Goal: Check status: Check status

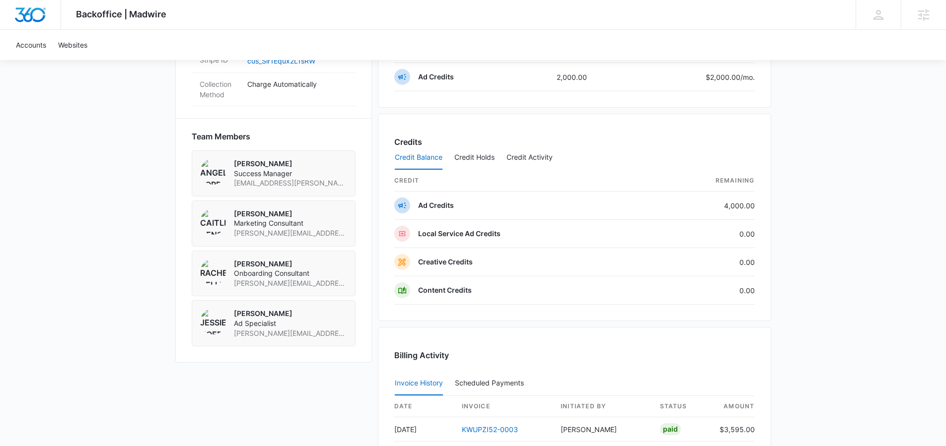
scroll to position [710, 0]
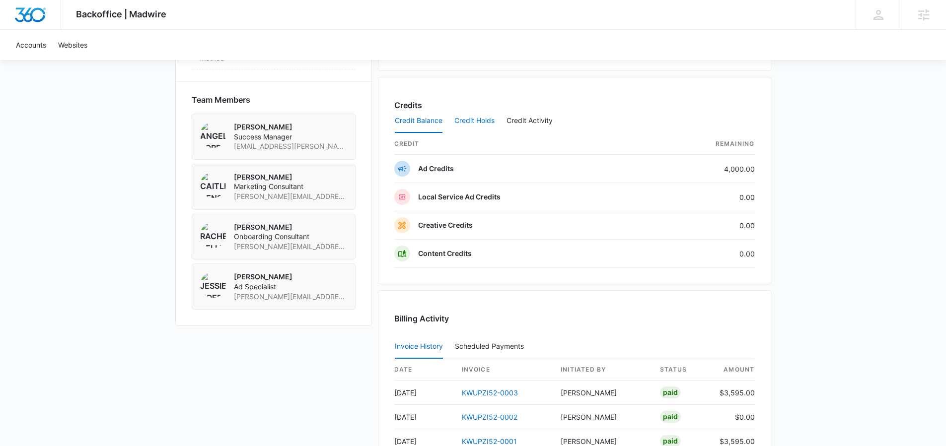
click at [480, 113] on button "Credit Holds" at bounding box center [474, 121] width 40 height 24
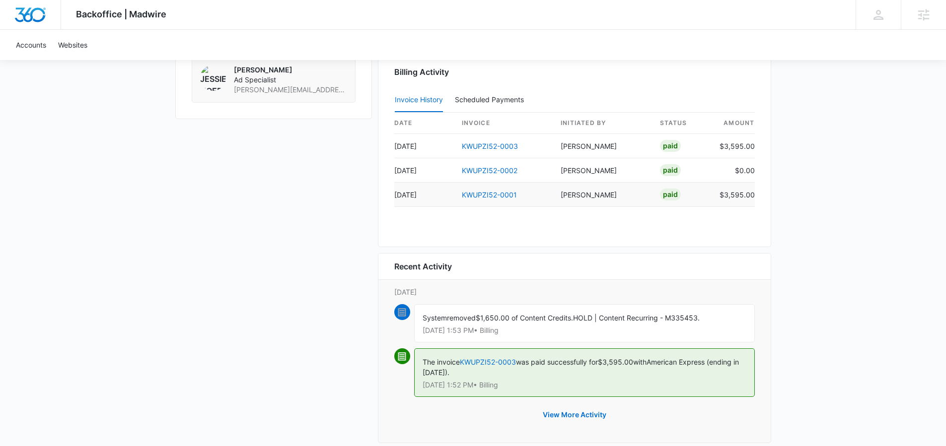
scroll to position [940, 0]
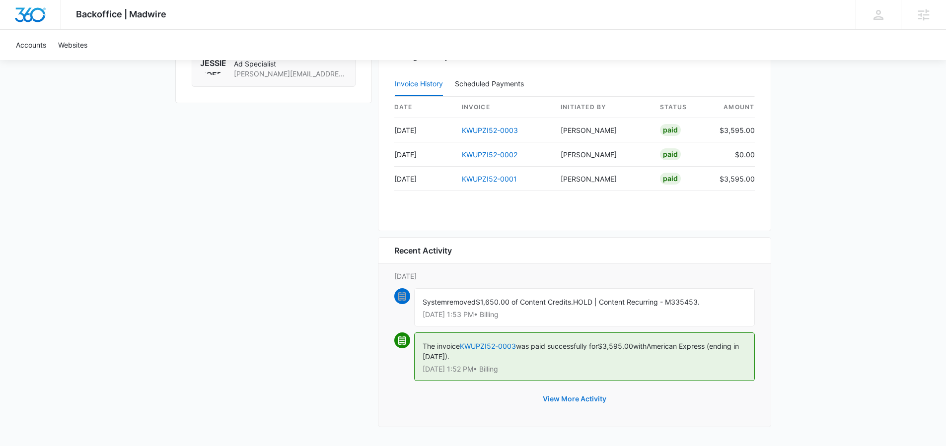
click at [599, 394] on button "View More Activity" at bounding box center [574, 399] width 83 height 24
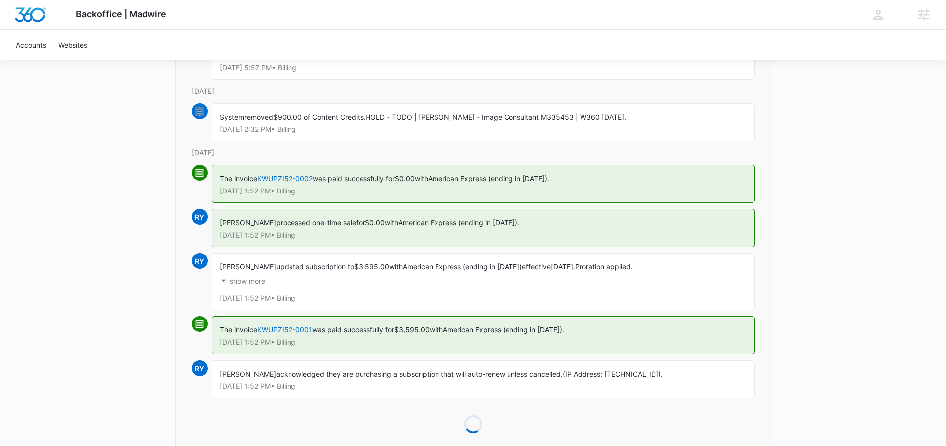
scroll to position [393, 0]
click at [289, 329] on link "KWUPZI52-0001" at bounding box center [284, 329] width 55 height 8
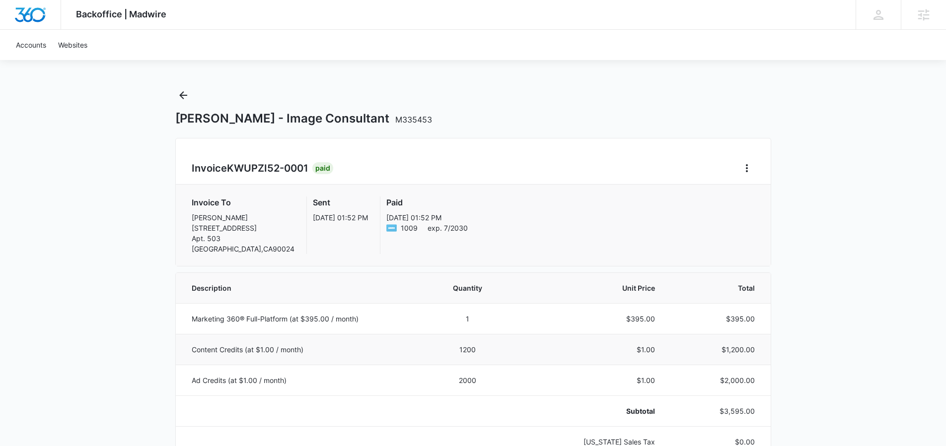
scroll to position [14, 0]
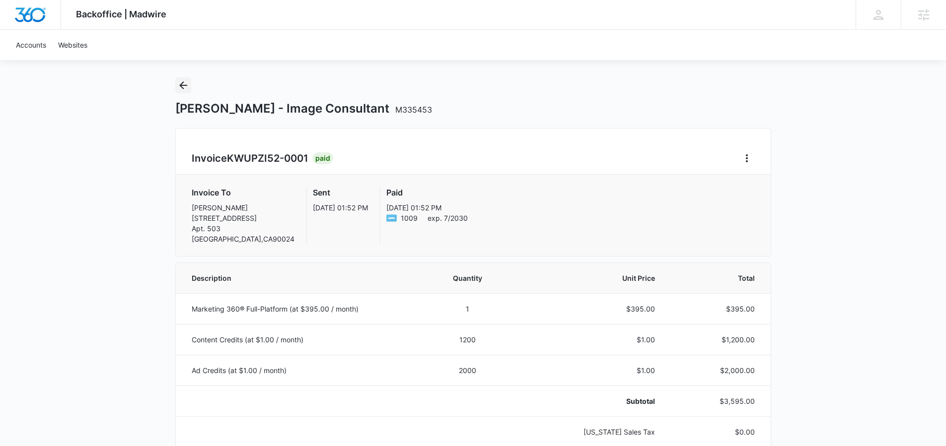
click at [182, 82] on icon "Back" at bounding box center [183, 85] width 8 height 8
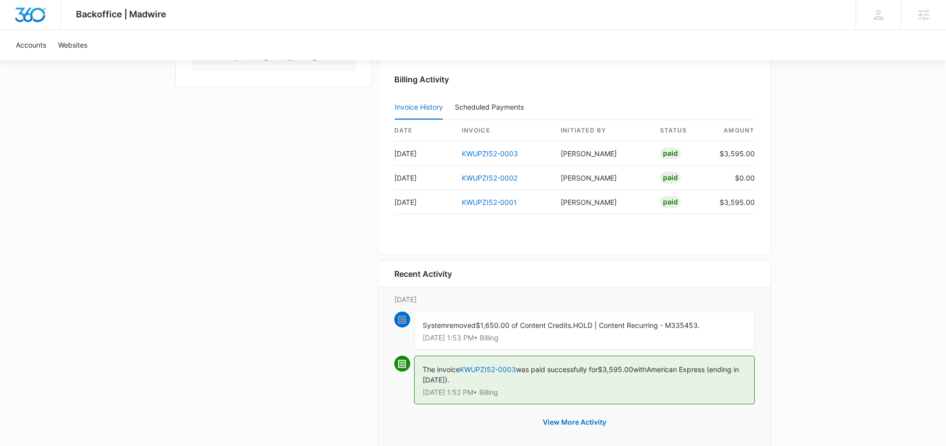
scroll to position [973, 0]
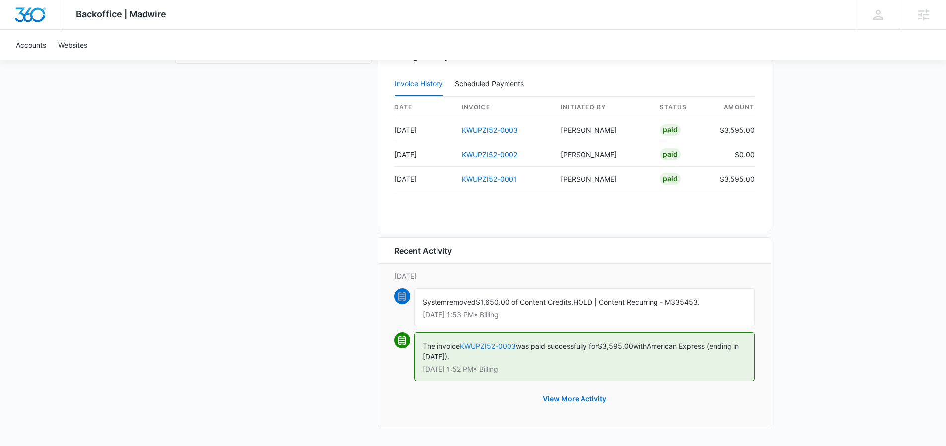
click at [491, 347] on link "KWUPZI52-0003" at bounding box center [488, 346] width 56 height 8
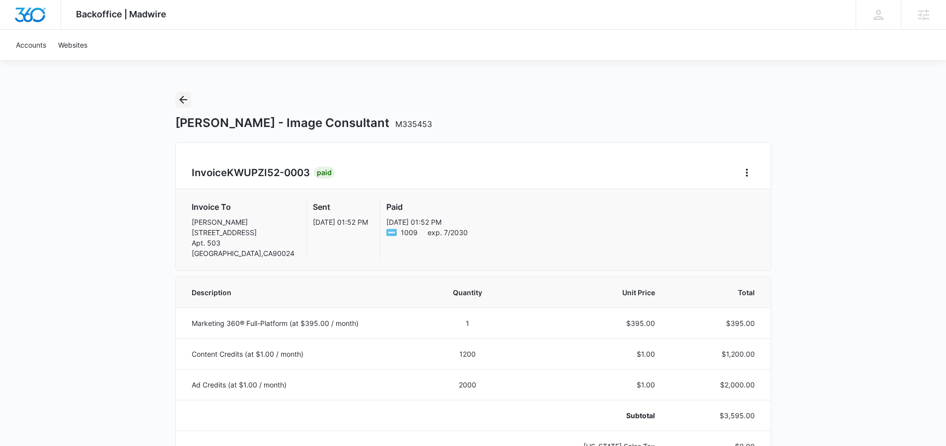
click at [180, 101] on icon "Back" at bounding box center [183, 100] width 12 height 12
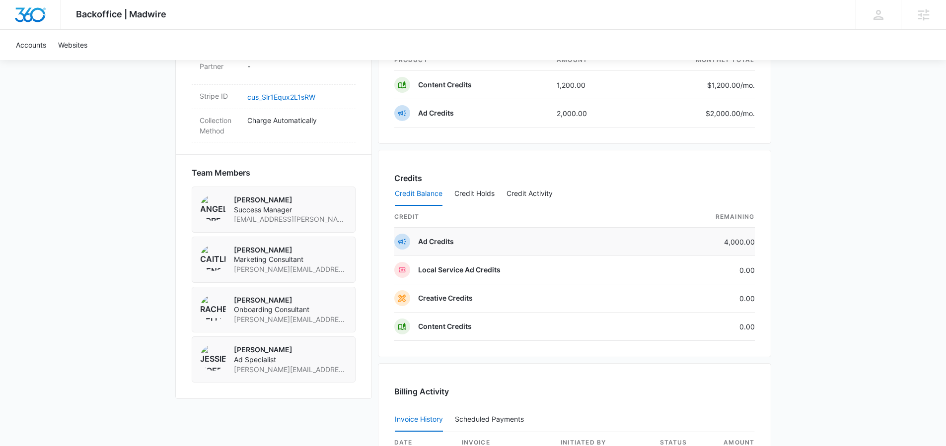
scroll to position [683, 0]
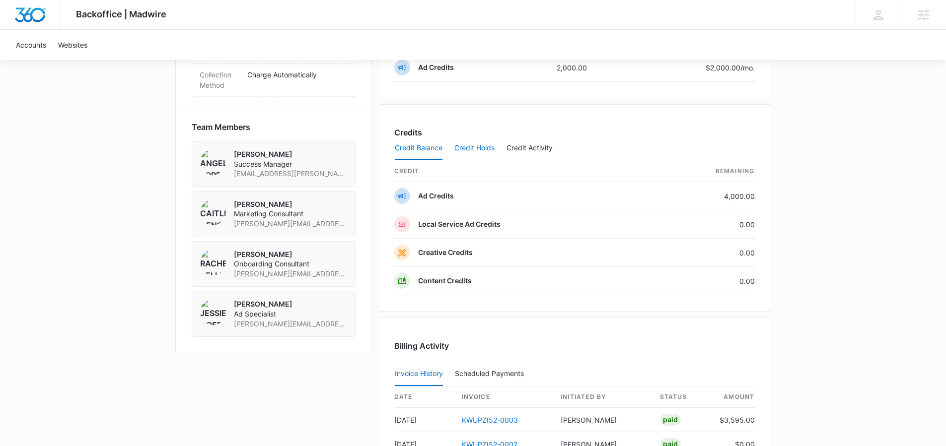
click at [472, 152] on button "Credit Holds" at bounding box center [474, 149] width 40 height 24
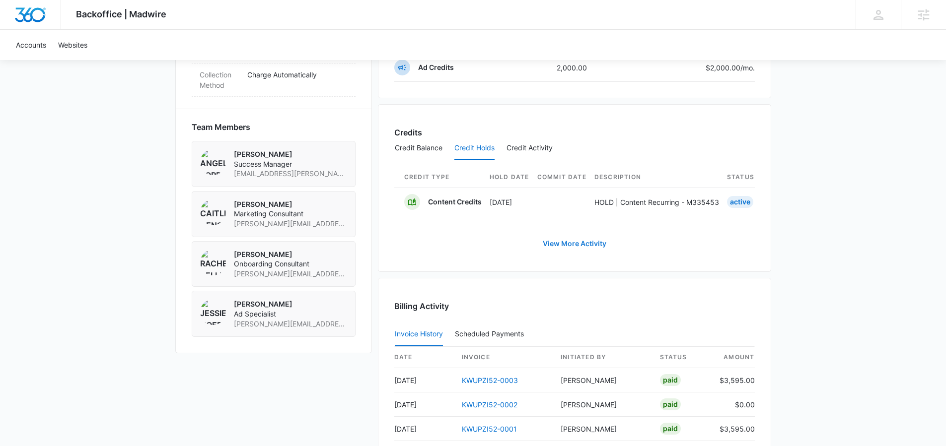
click at [569, 246] on link "View More Activity" at bounding box center [574, 244] width 83 height 24
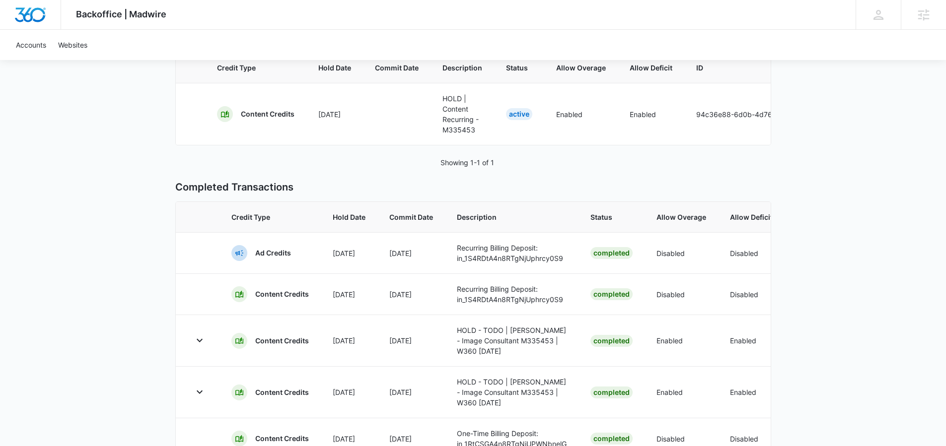
scroll to position [75, 0]
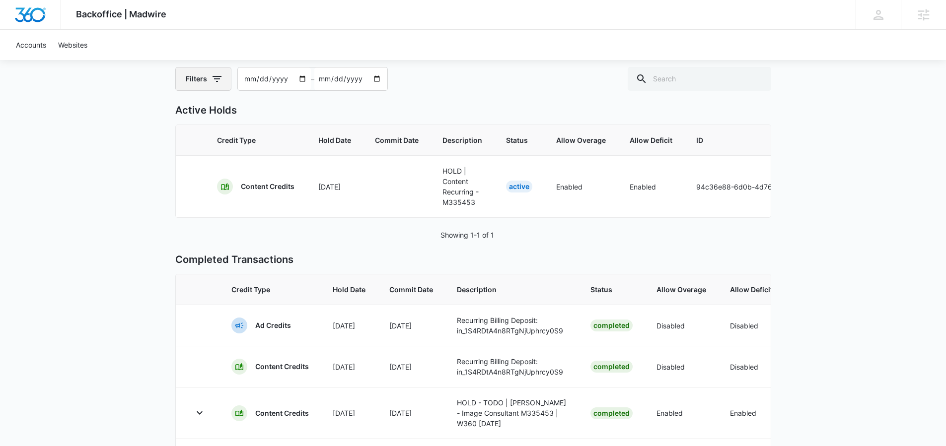
click at [227, 72] on button "Filters" at bounding box center [203, 79] width 56 height 24
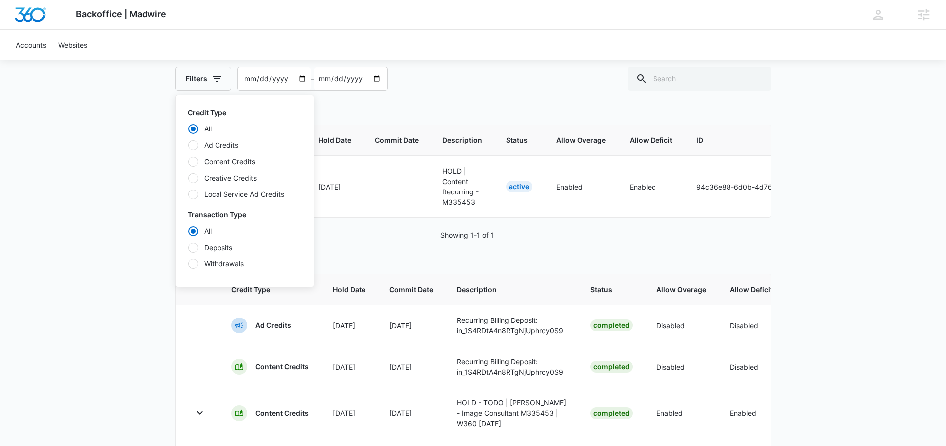
click at [235, 158] on label "Content Credits" at bounding box center [245, 161] width 114 height 10
click at [188, 161] on input "Content Credits" at bounding box center [188, 161] width 0 height 0
radio input "false"
radio input "true"
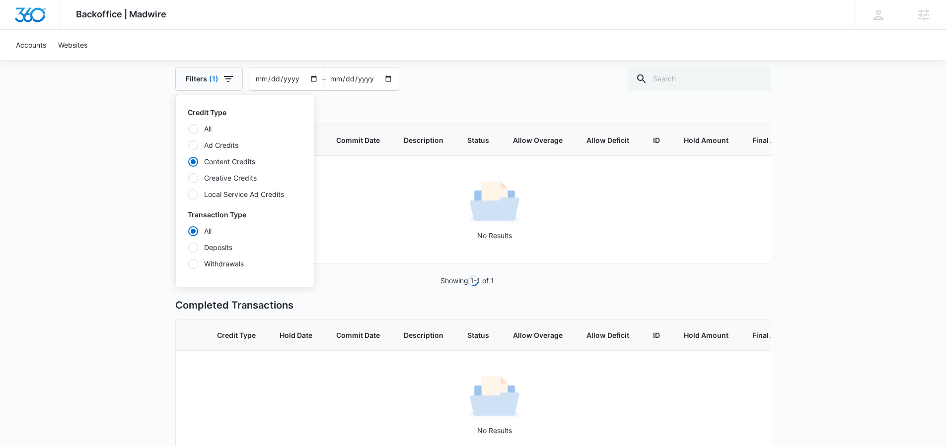
click at [467, 85] on div "Filters (1) Credit Type All Ad Credits Content Credits Creative Credits Local S…" at bounding box center [473, 79] width 596 height 24
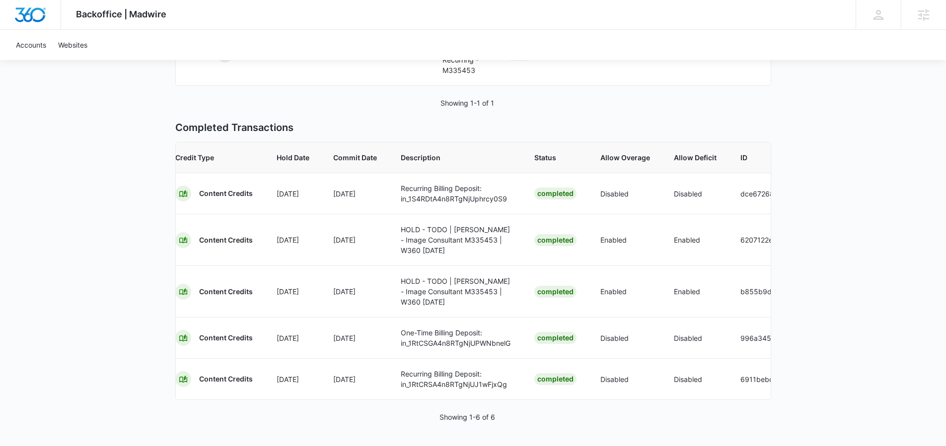
scroll to position [0, 0]
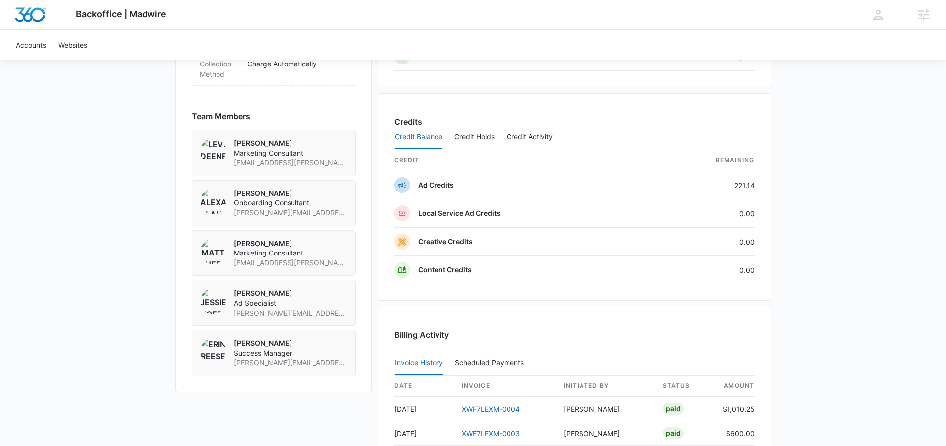
scroll to position [701, 0]
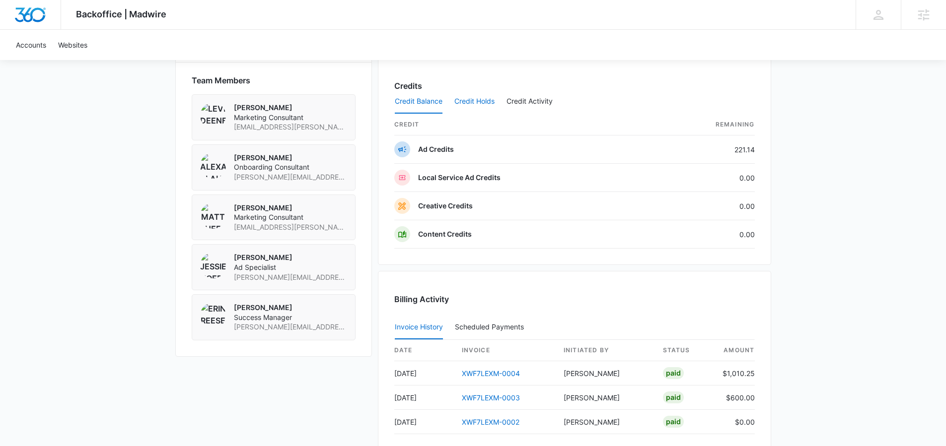
click at [467, 105] on button "Credit Holds" at bounding box center [474, 102] width 40 height 24
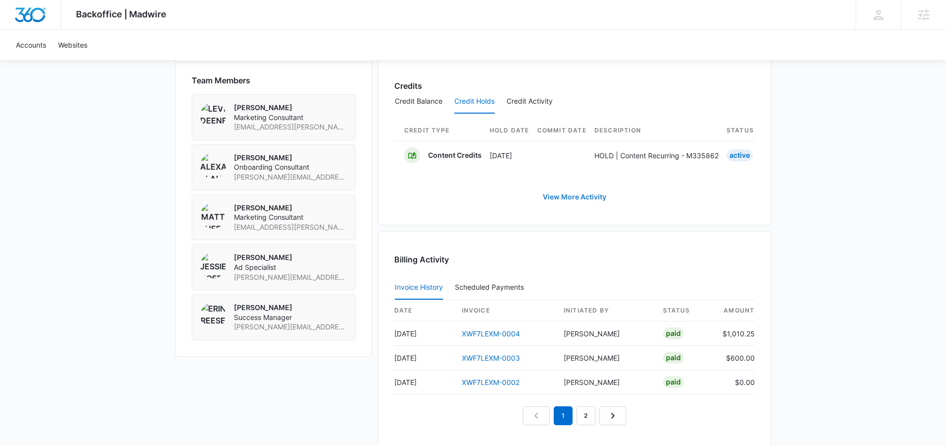
click at [588, 205] on link "View More Activity" at bounding box center [574, 197] width 83 height 24
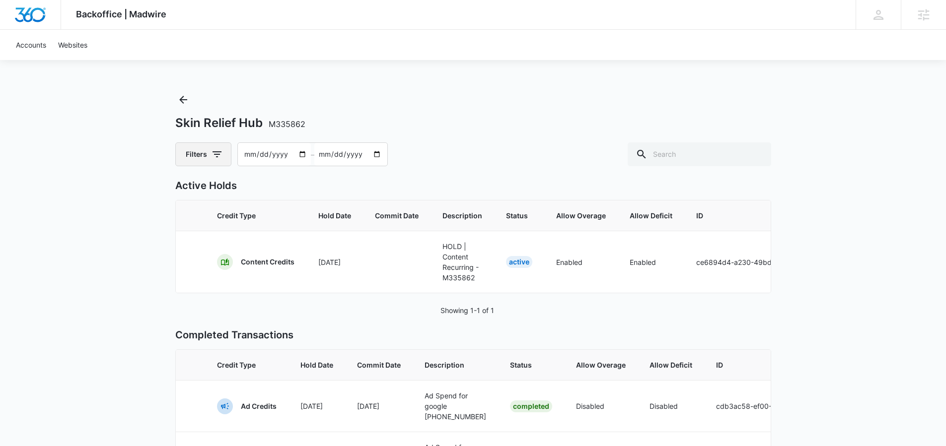
click at [209, 156] on button "Filters" at bounding box center [203, 154] width 56 height 24
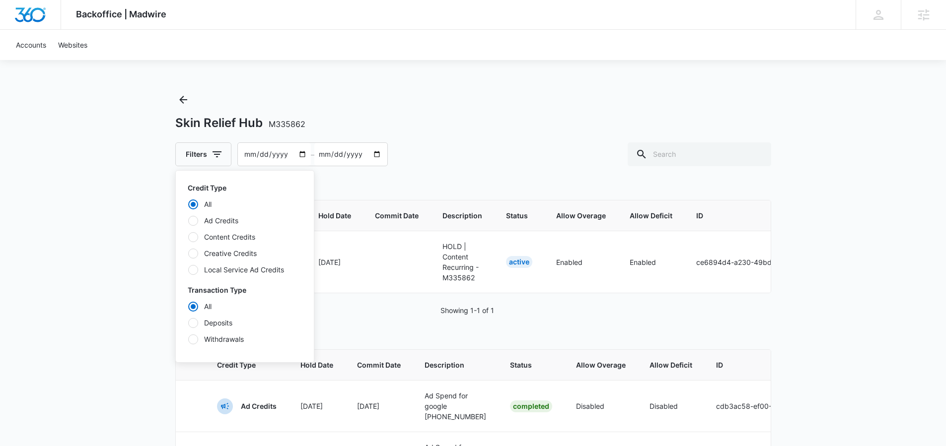
click at [230, 236] on label "Content Credits" at bounding box center [245, 237] width 114 height 10
click at [188, 237] on input "Content Credits" at bounding box center [188, 237] width 0 height 0
radio input "false"
radio input "true"
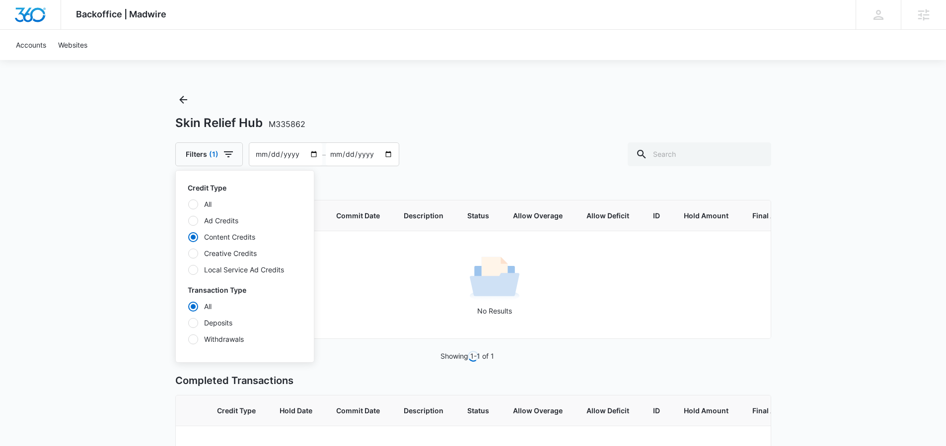
click at [500, 149] on div "Filters (1) Credit Type All Ad Credits Content Credits Creative Credits Local S…" at bounding box center [473, 154] width 596 height 24
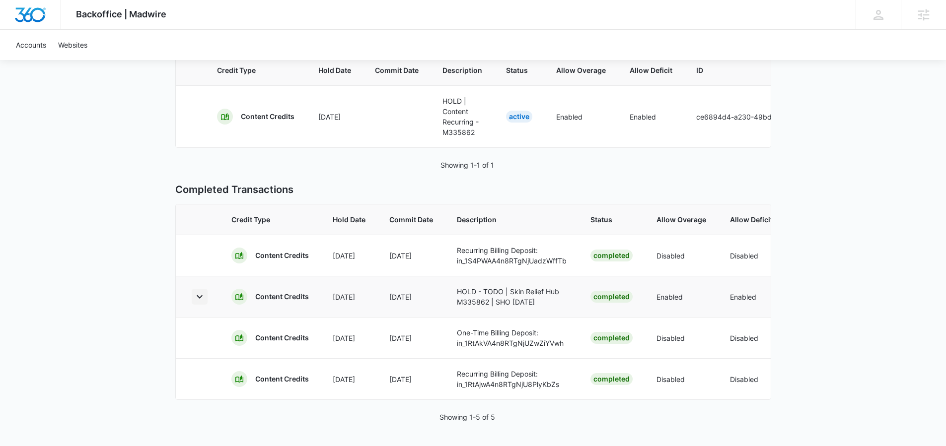
click at [194, 291] on icon "button" at bounding box center [200, 297] width 12 height 12
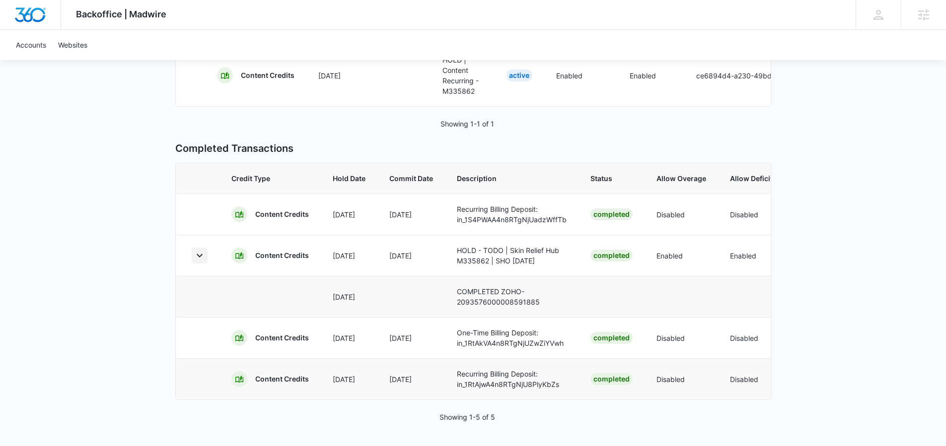
scroll to position [198, 0]
click at [195, 254] on icon "button" at bounding box center [200, 256] width 12 height 12
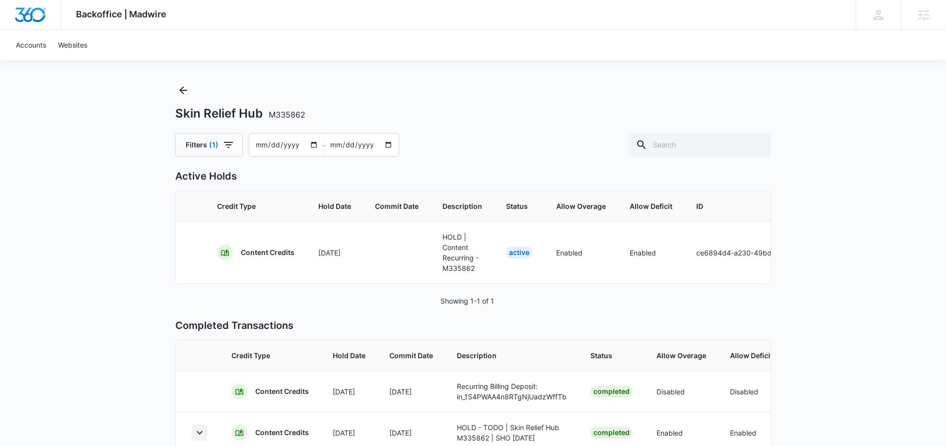
scroll to position [0, 0]
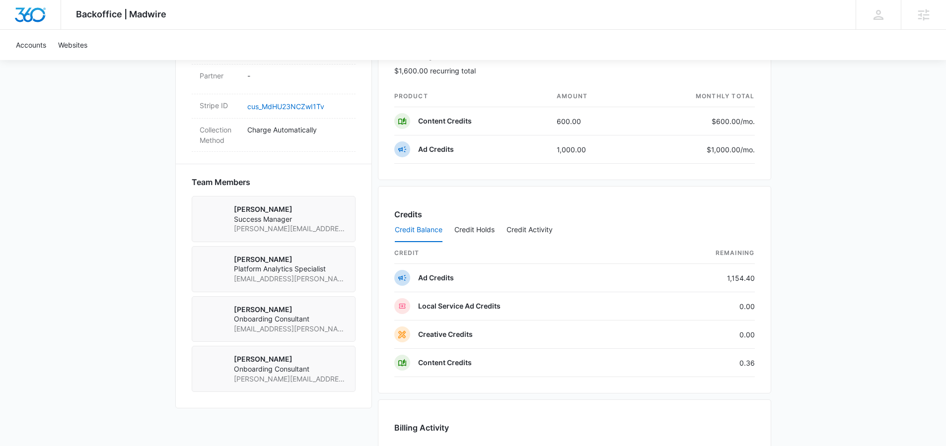
scroll to position [642, 0]
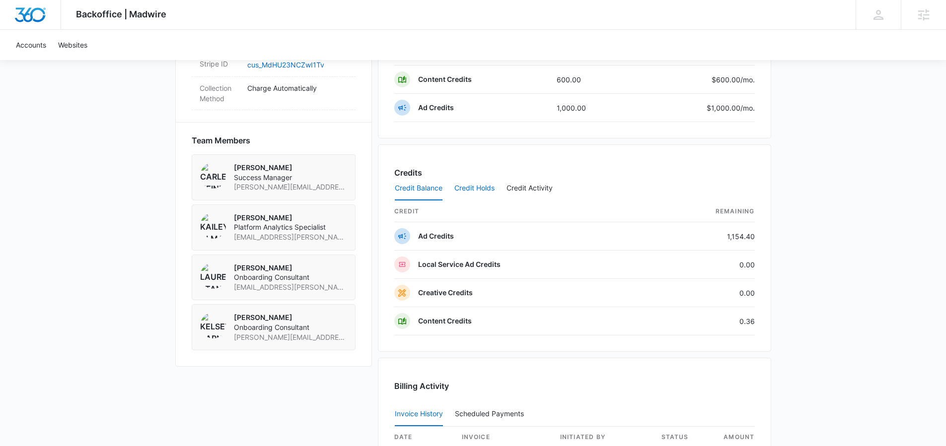
click at [476, 185] on button "Credit Holds" at bounding box center [474, 189] width 40 height 24
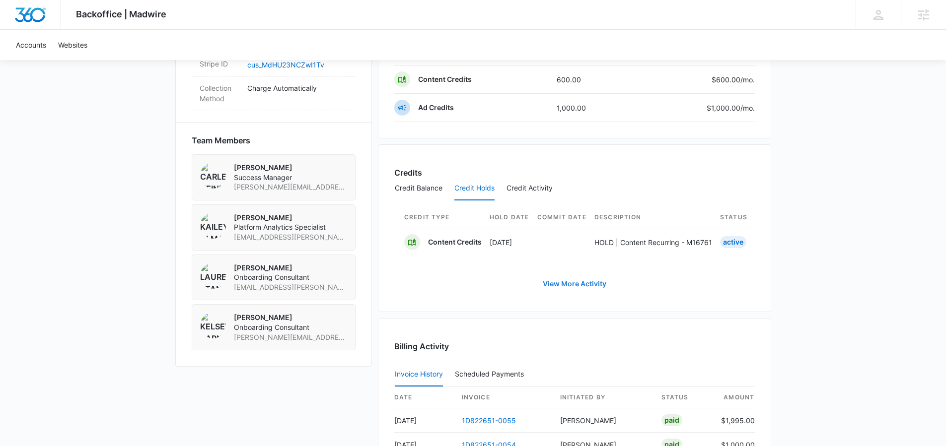
click at [582, 296] on link "View More Activity" at bounding box center [574, 284] width 83 height 24
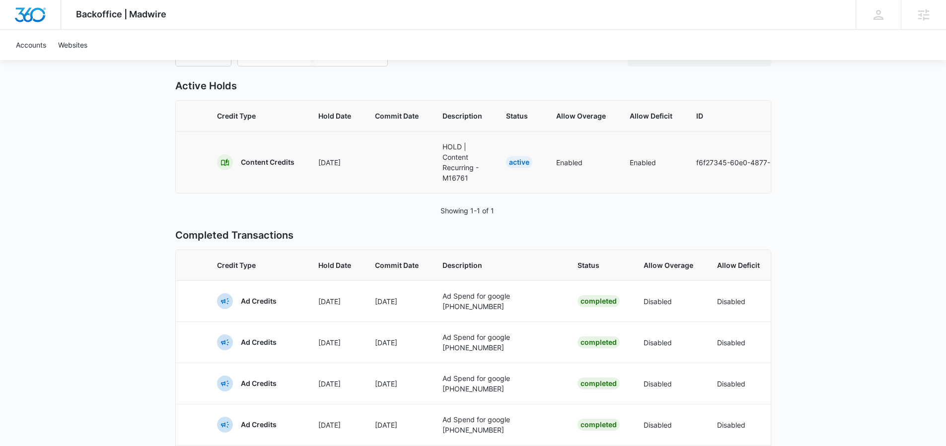
scroll to position [1, 0]
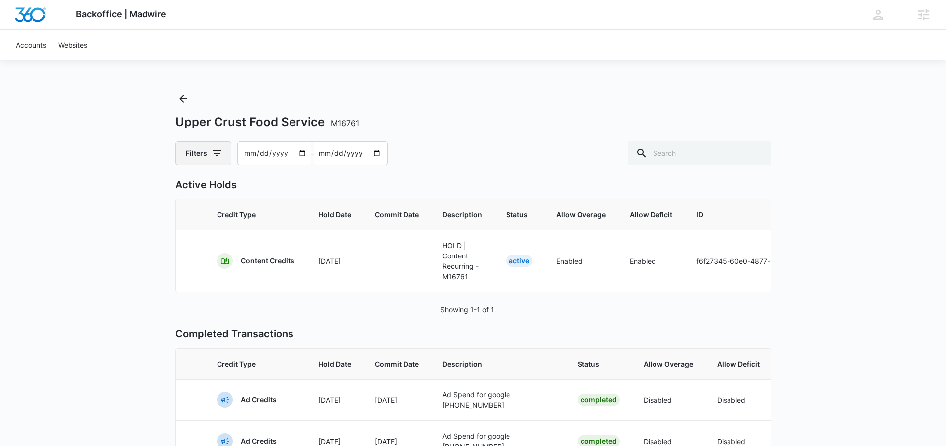
click at [221, 161] on button "Filters" at bounding box center [203, 153] width 56 height 24
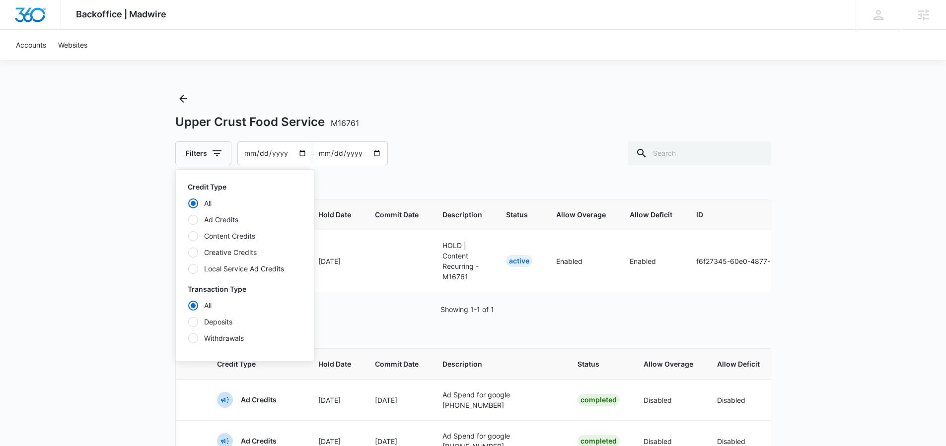
click at [226, 235] on label "Content Credits" at bounding box center [245, 236] width 114 height 10
click at [188, 236] on input "Content Credits" at bounding box center [188, 236] width 0 height 0
radio input "false"
radio input "true"
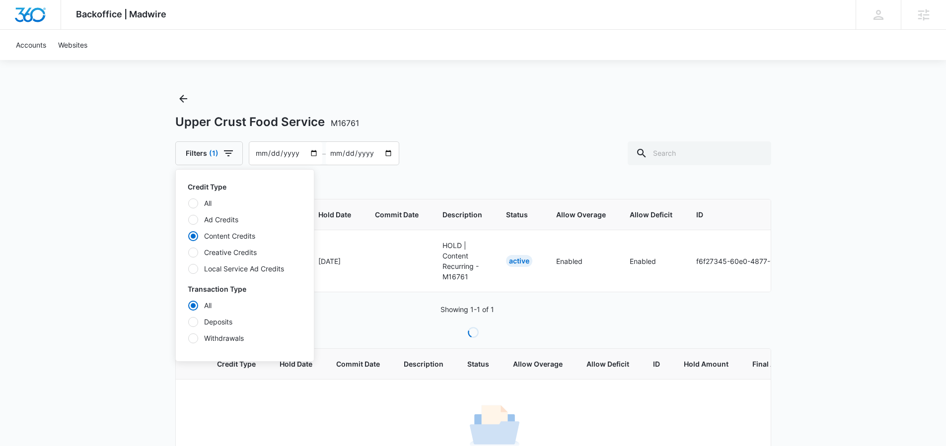
click at [803, 273] on div "Backoffice | Madwire Apps Settings ED Elizabeth Dutton elizabeth.dutton@madwire…" at bounding box center [473, 266] width 946 height 535
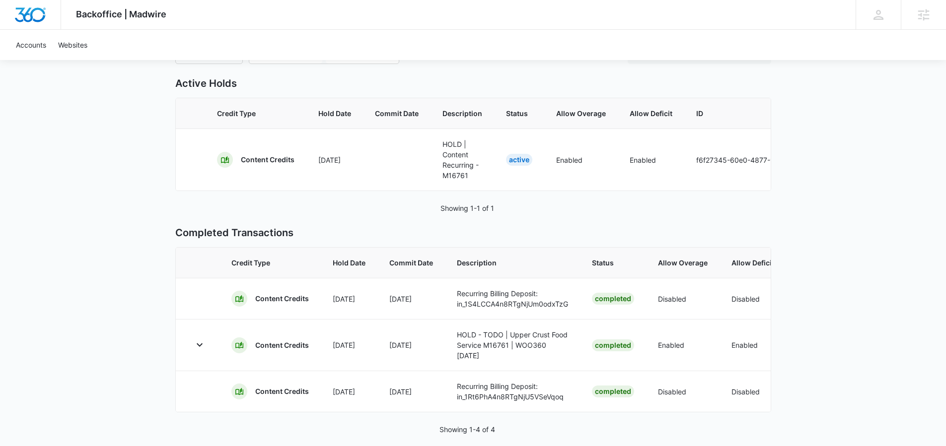
scroll to position [130, 0]
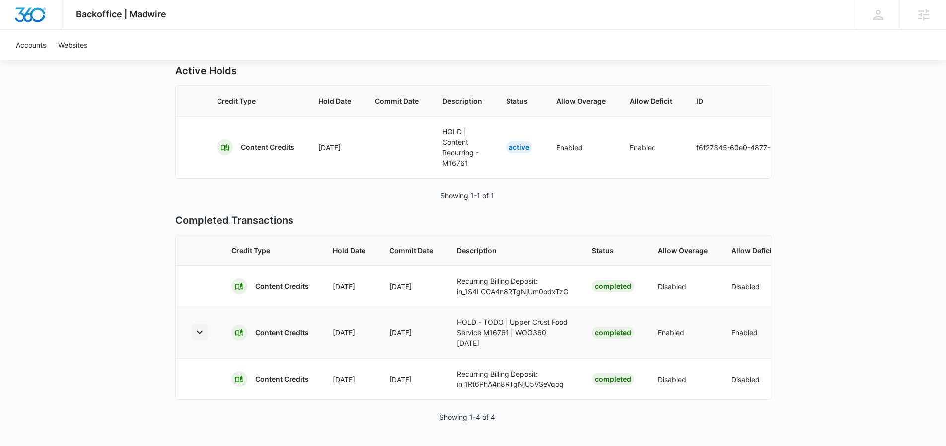
click at [198, 327] on icon "button" at bounding box center [200, 333] width 12 height 12
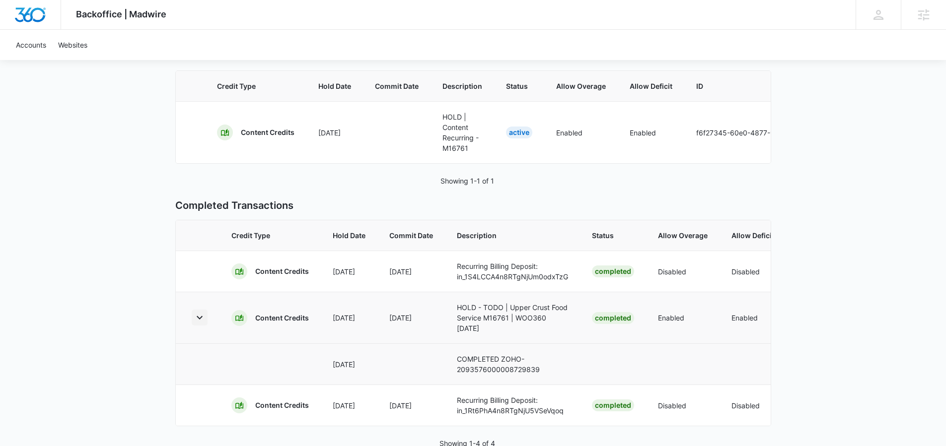
click at [199, 322] on icon "button" at bounding box center [200, 318] width 12 height 12
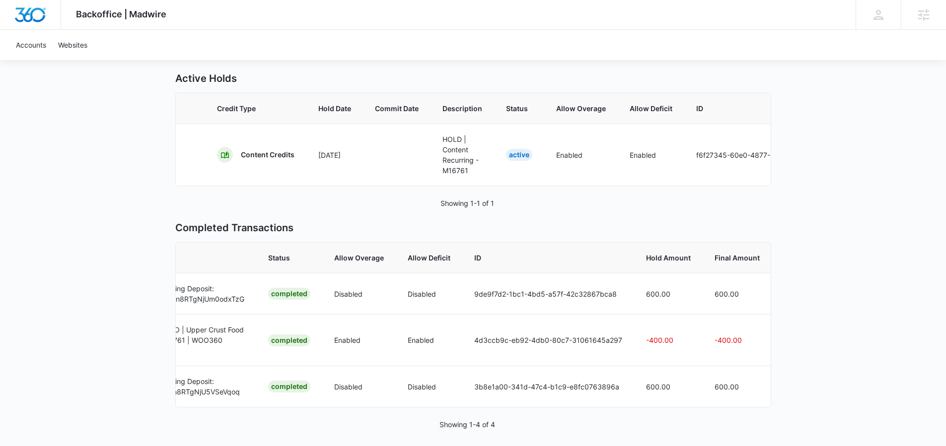
scroll to position [0, 0]
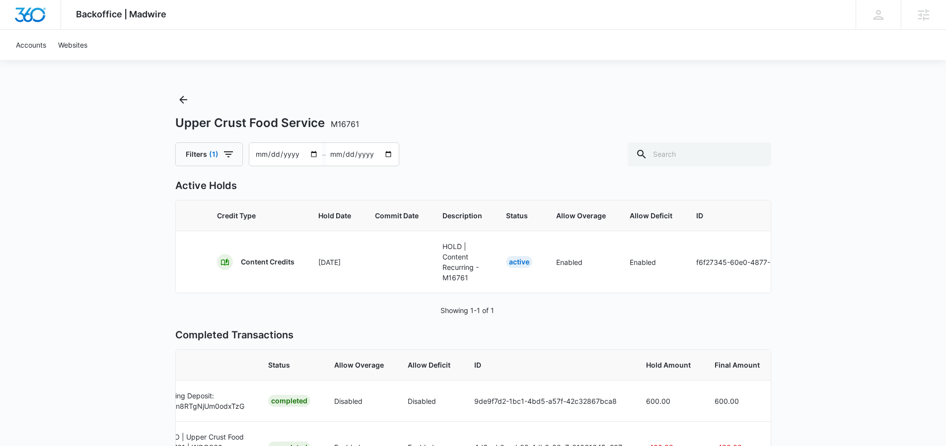
click at [310, 156] on input "[DATE]" at bounding box center [285, 154] width 73 height 23
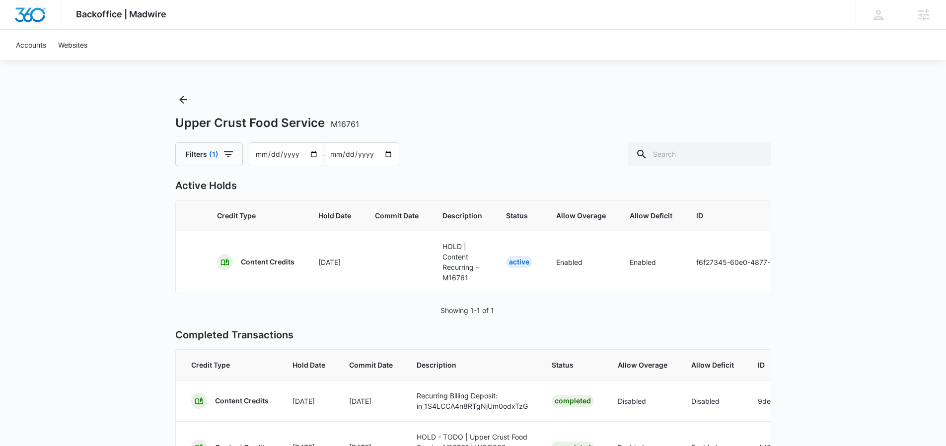
click at [310, 151] on input "2025-07-01" at bounding box center [285, 154] width 73 height 23
type input "2025-01-01"
click at [495, 142] on div "Filters (1) 2025-01-01 – 2025-09-08" at bounding box center [473, 154] width 596 height 24
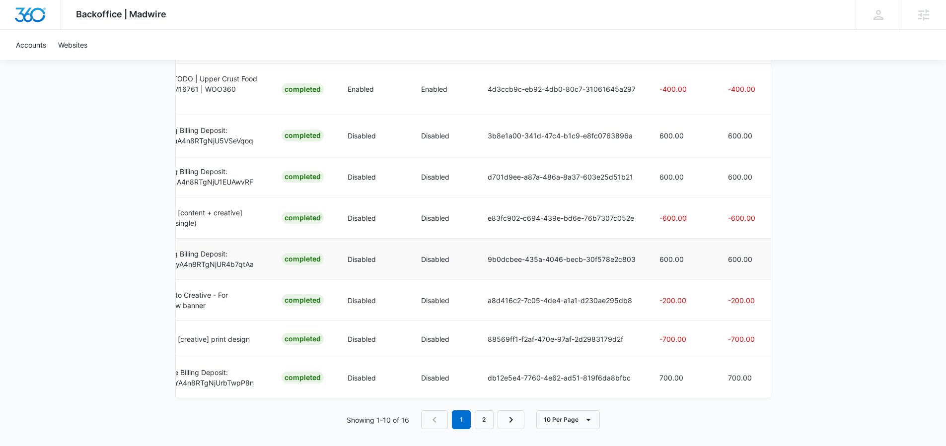
scroll to position [380, 0]
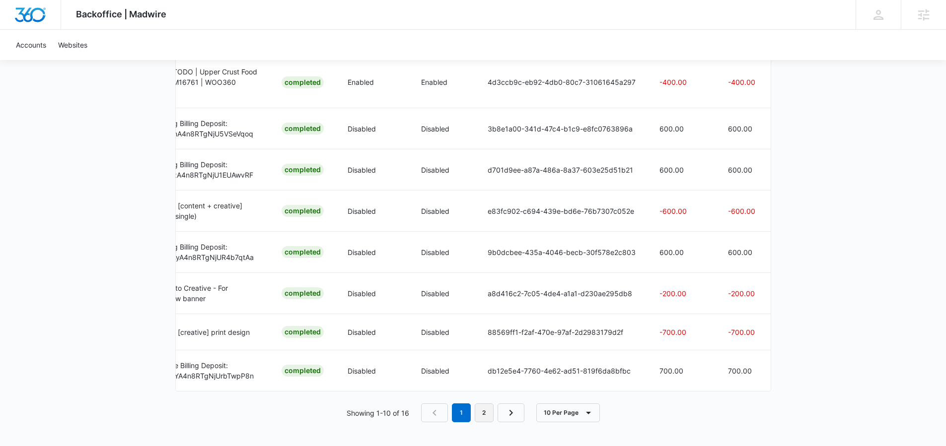
click at [487, 408] on link "2" at bounding box center [484, 413] width 19 height 19
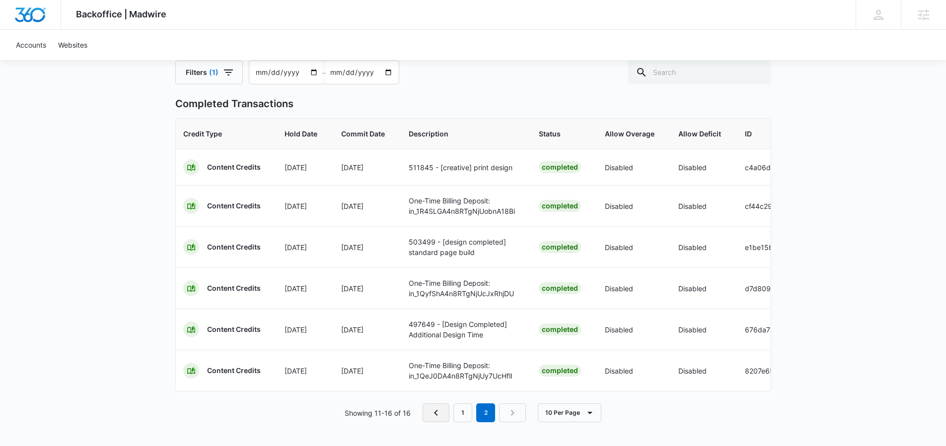
scroll to position [0, 4]
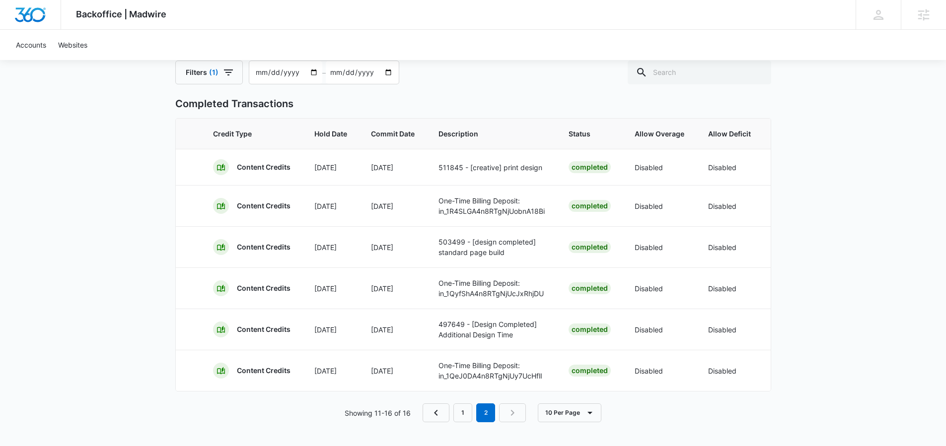
click at [473, 414] on nav "1 2" at bounding box center [473, 413] width 103 height 19
click at [854, 114] on div "Backoffice | Madwire Apps Settings ED Elizabeth Dutton elizabeth.dutton@madwire…" at bounding box center [473, 182] width 946 height 528
